Goal: Information Seeking & Learning: Learn about a topic

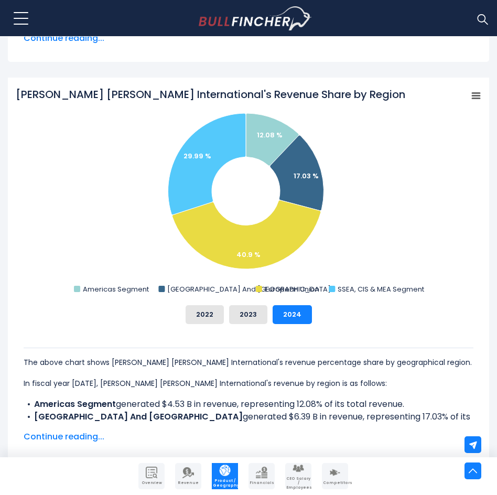
scroll to position [315, 0]
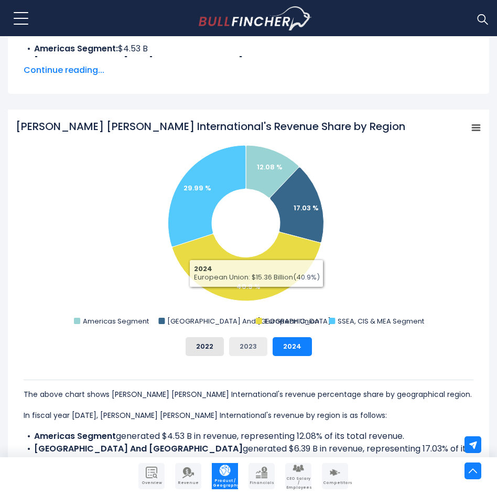
click at [245, 348] on button "2023" at bounding box center [248, 346] width 38 height 19
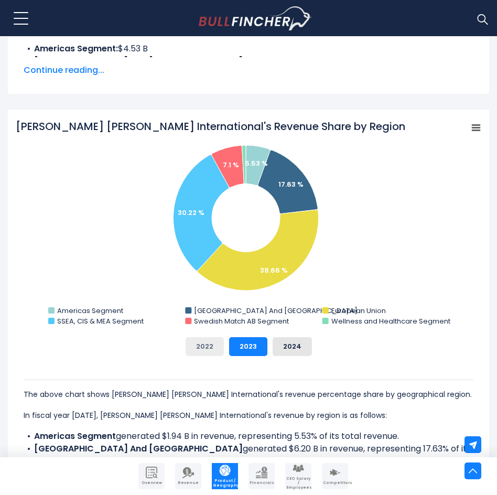
click at [206, 341] on button "2022" at bounding box center [205, 346] width 38 height 19
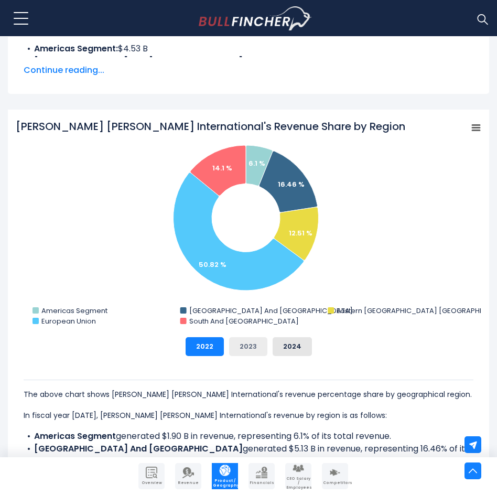
click at [235, 344] on button "2023" at bounding box center [248, 346] width 38 height 19
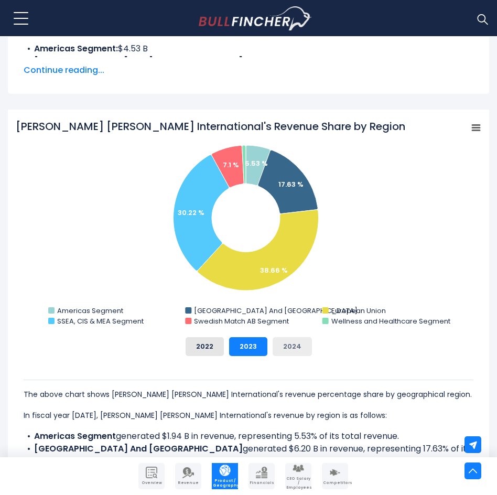
click at [274, 338] on button "2024" at bounding box center [292, 346] width 39 height 19
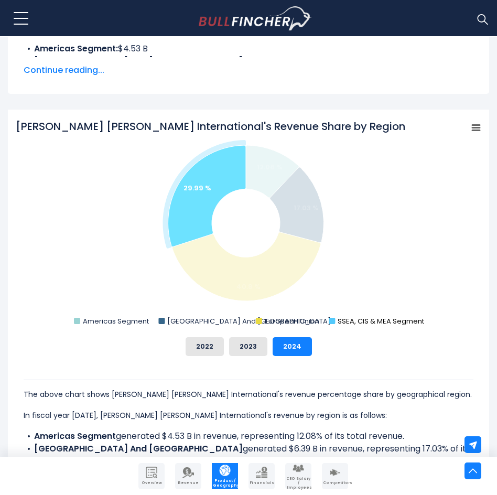
drag, startPoint x: 340, startPoint y: 317, endPoint x: 349, endPoint y: 317, distance: 8.9
click at [349, 317] on text "SSEA, CIS & MEA Segment" at bounding box center [381, 321] width 87 height 10
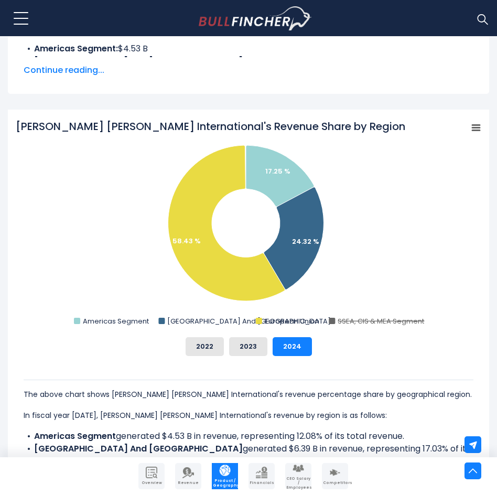
click at [349, 317] on text "SSEA, CIS & MEA Segment" at bounding box center [381, 321] width 87 height 10
click at [353, 320] on text "SSEA, CIS & MEA Segment" at bounding box center [381, 321] width 87 height 10
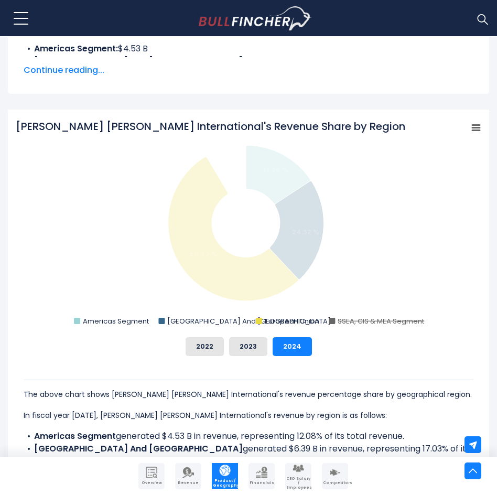
click at [357, 321] on text "SSEA, CIS & MEA Segment" at bounding box center [381, 321] width 87 height 10
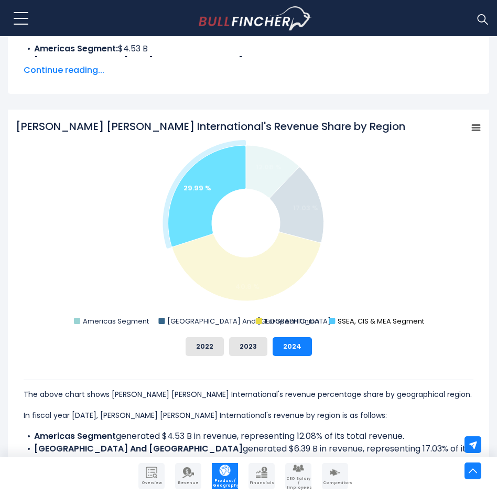
drag, startPoint x: 339, startPoint y: 319, endPoint x: 404, endPoint y: 317, distance: 65.0
click at [404, 317] on text "SSEA, CIS & MEA Segment" at bounding box center [381, 321] width 87 height 10
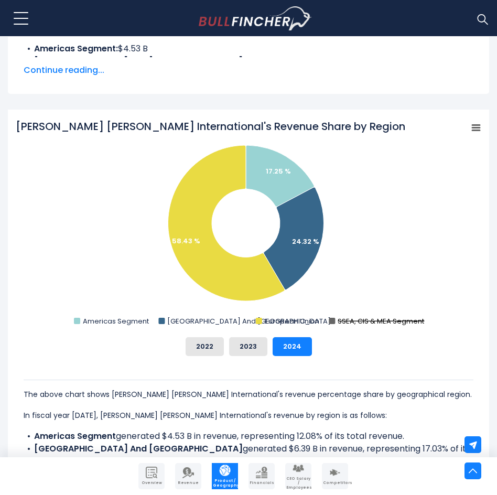
click at [403, 318] on text "SSEA, CIS & MEA Segment" at bounding box center [381, 321] width 87 height 10
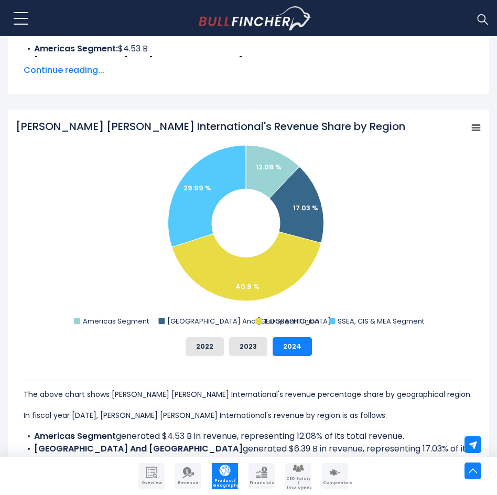
click at [456, 204] on rect "Philip Morris International's Revenue Share by Region" at bounding box center [249, 224] width 466 height 210
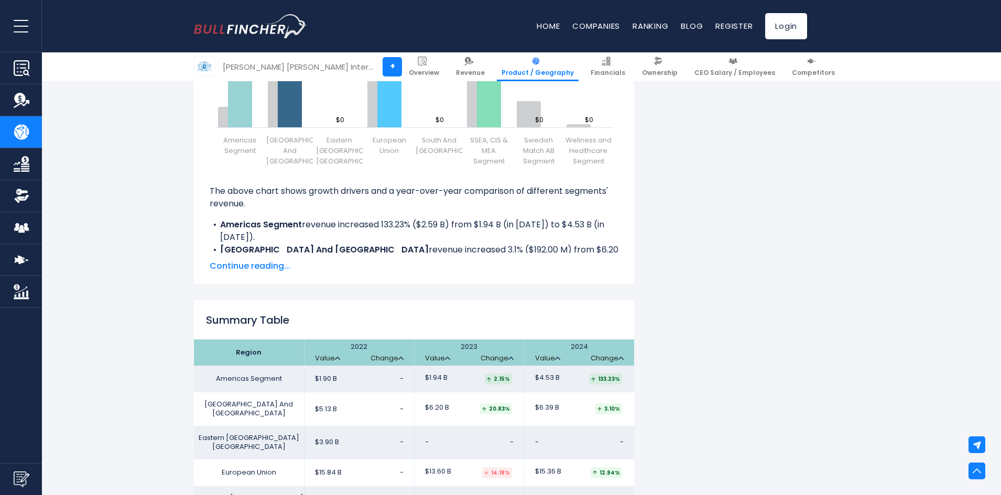
scroll to position [1468, 0]
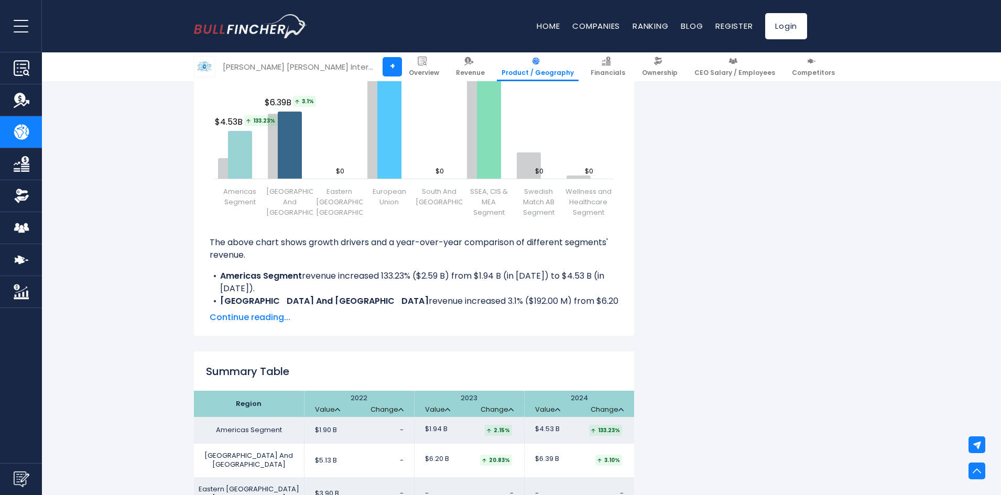
click at [273, 311] on span "Continue reading..." at bounding box center [414, 317] width 409 height 13
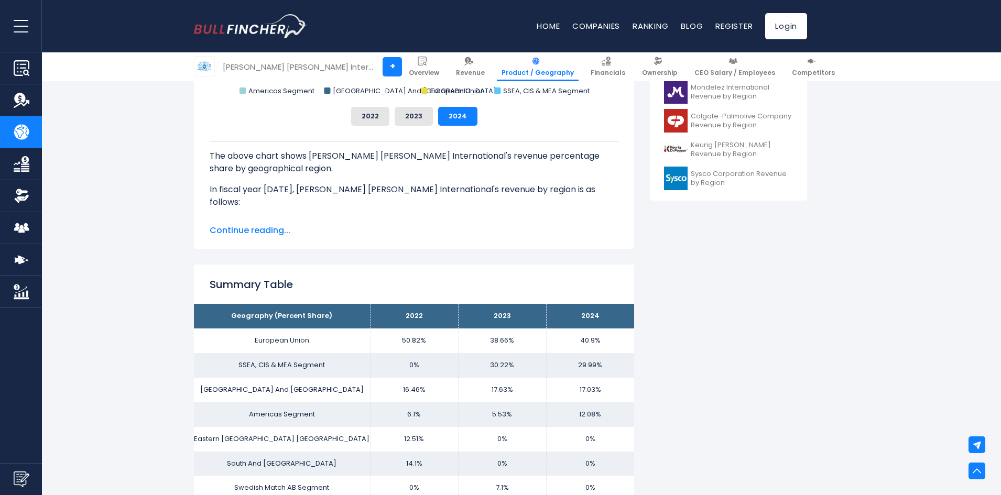
scroll to position [472, 0]
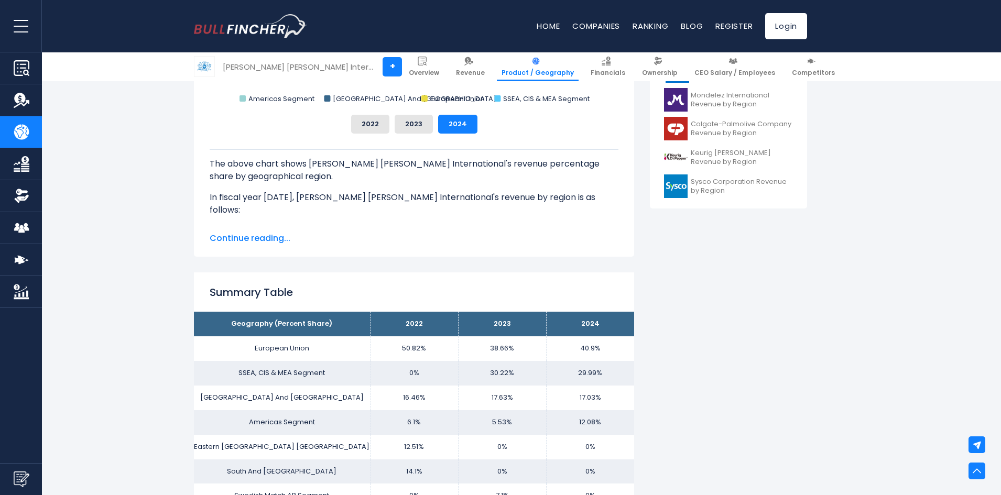
click at [260, 243] on span "Continue reading..." at bounding box center [414, 238] width 409 height 13
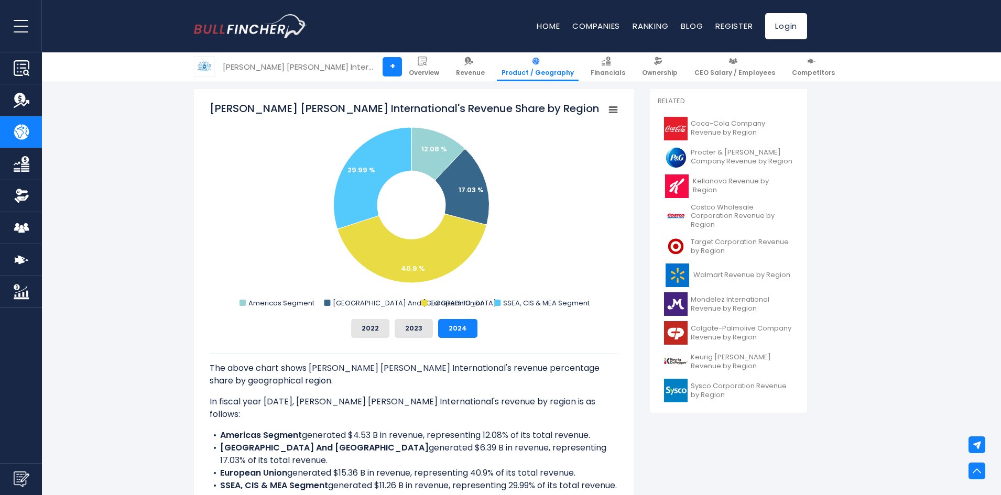
scroll to position [262, 0]
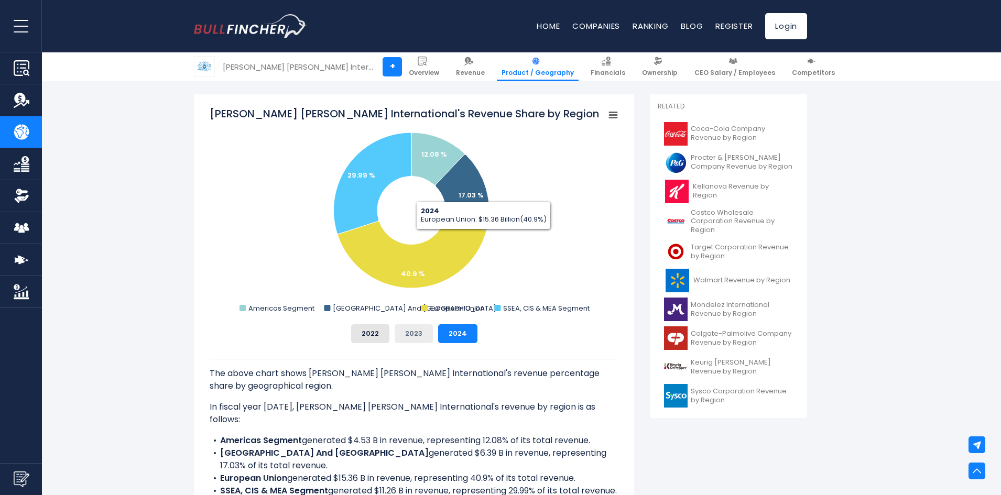
click at [415, 336] on button "2023" at bounding box center [414, 334] width 38 height 19
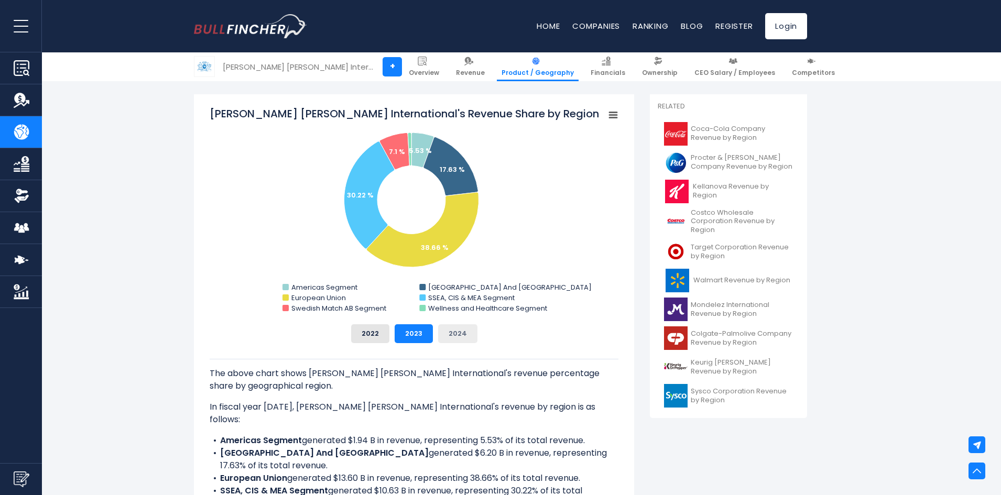
click at [458, 328] on button "2024" at bounding box center [457, 334] width 39 height 19
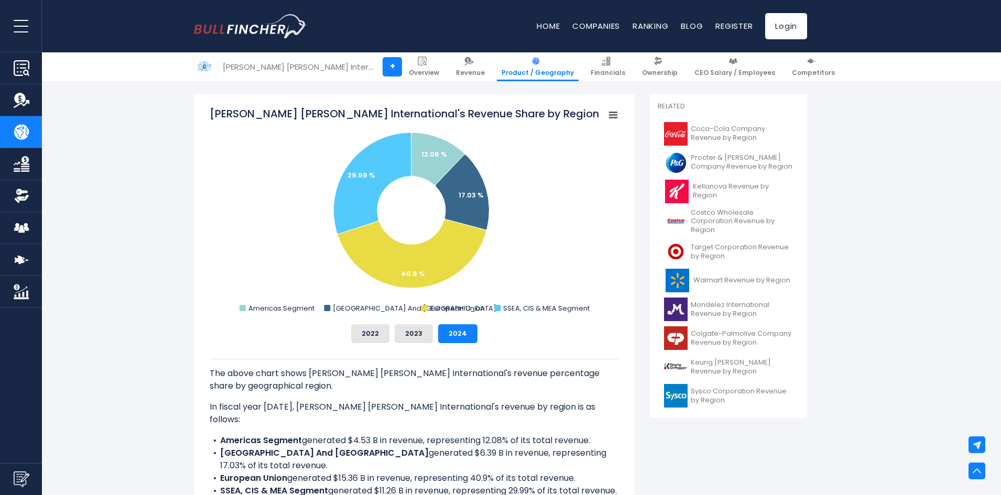
click at [394, 327] on div "2022 2023 2024" at bounding box center [414, 334] width 409 height 19
click at [409, 331] on button "2023" at bounding box center [414, 334] width 38 height 19
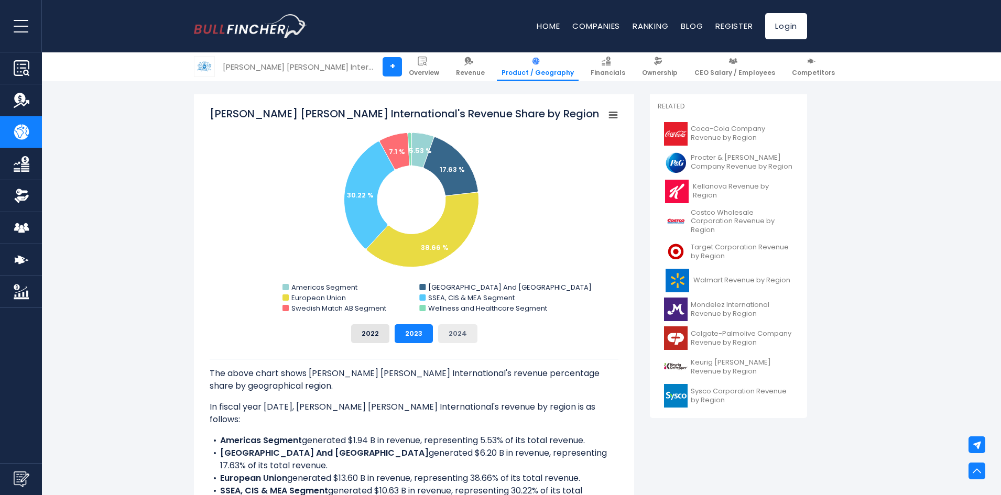
click at [446, 333] on button "2024" at bounding box center [457, 334] width 39 height 19
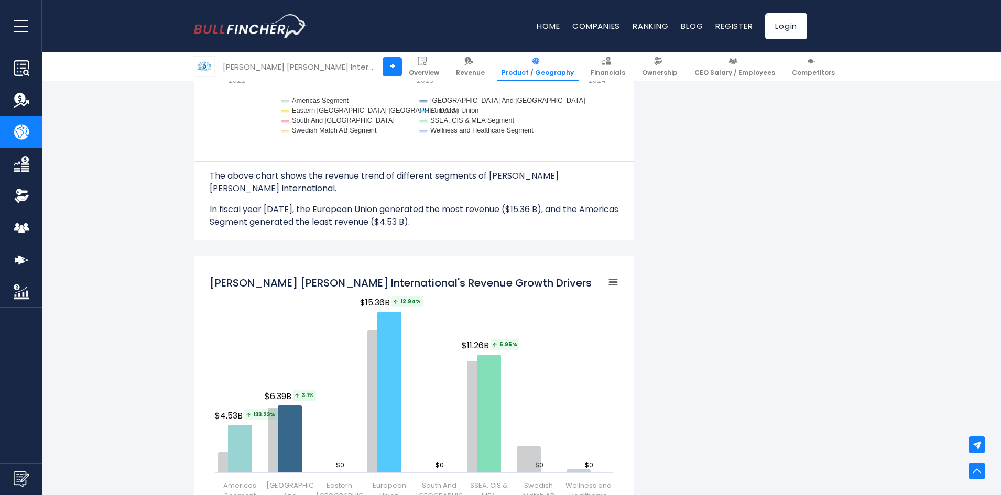
scroll to position [1206, 0]
